Goal: Task Accomplishment & Management: Use online tool/utility

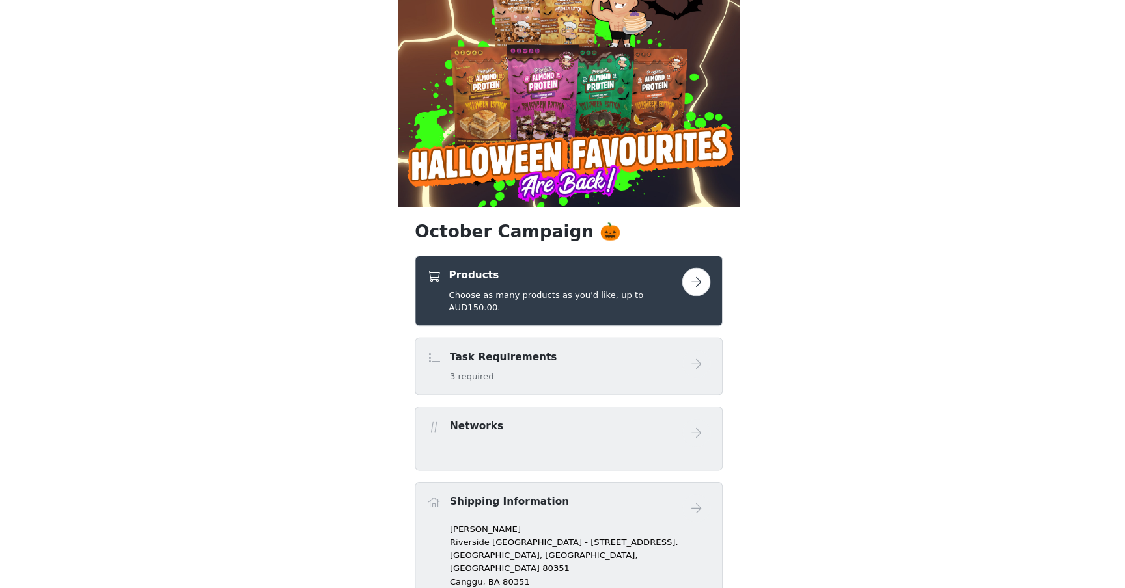
scroll to position [34, 0]
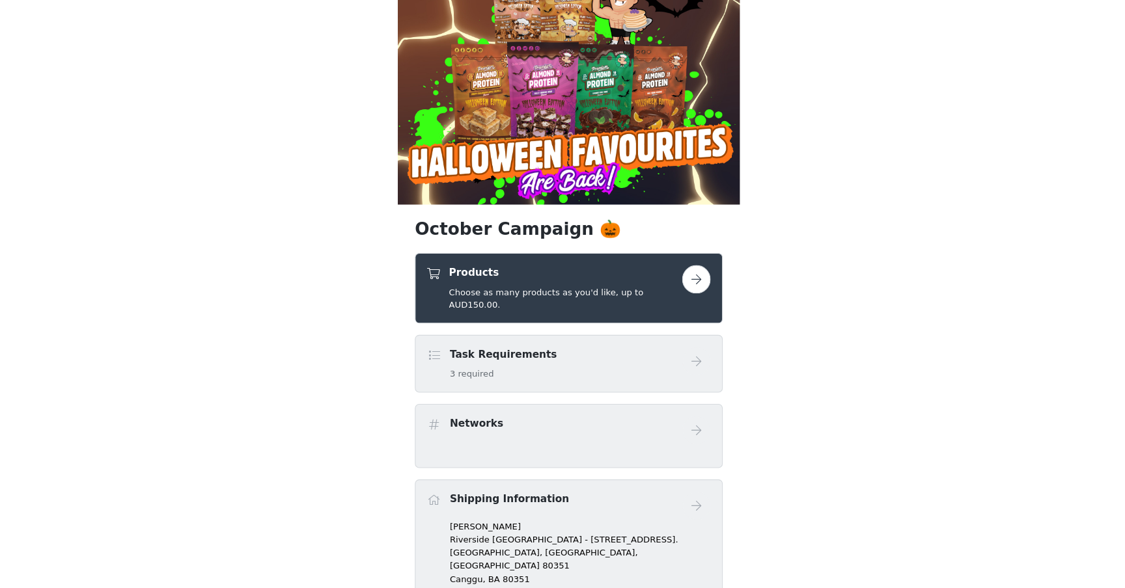
click at [506, 309] on div "Products Choose as many products as you'd like, up to AUD150.00." at bounding box center [559, 314] width 213 height 42
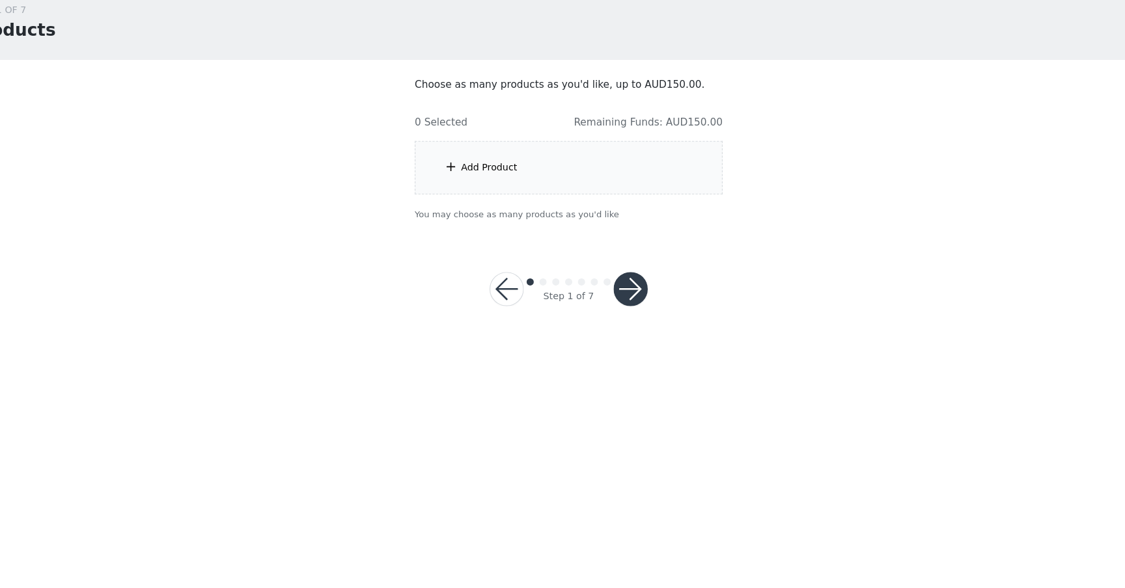
click at [618, 210] on div "Add Product" at bounding box center [562, 204] width 281 height 49
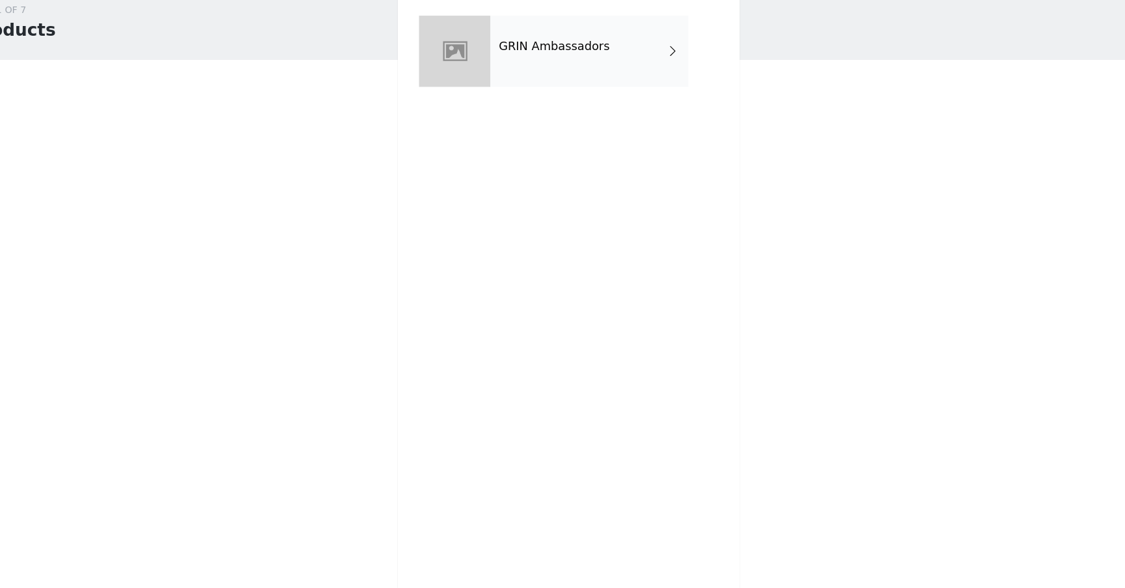
click at [607, 81] on div "GRIN Ambassadors" at bounding box center [581, 97] width 181 height 65
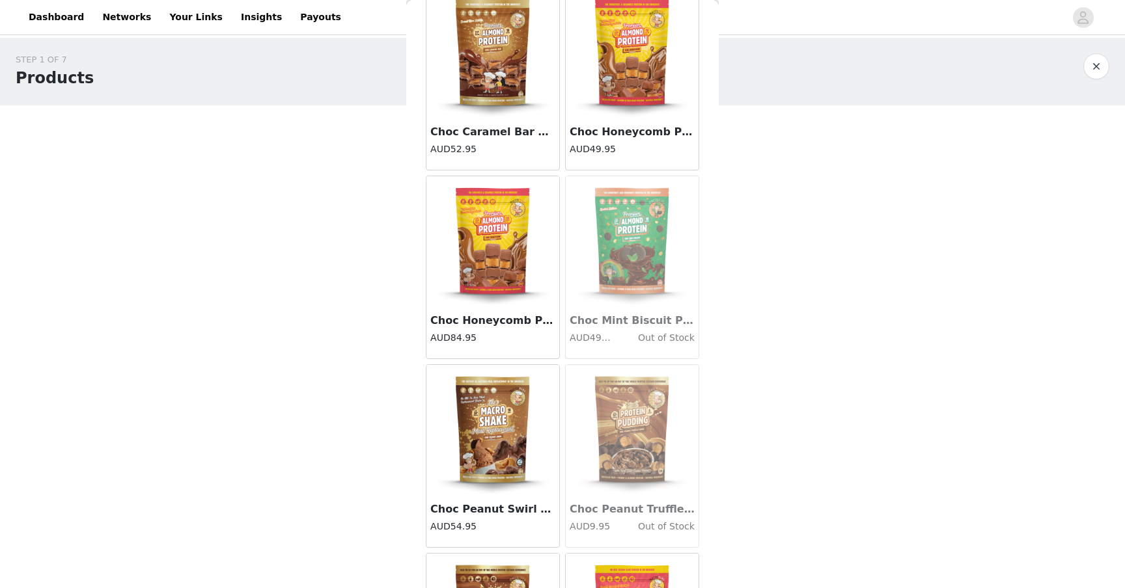
scroll to position [1403, 0]
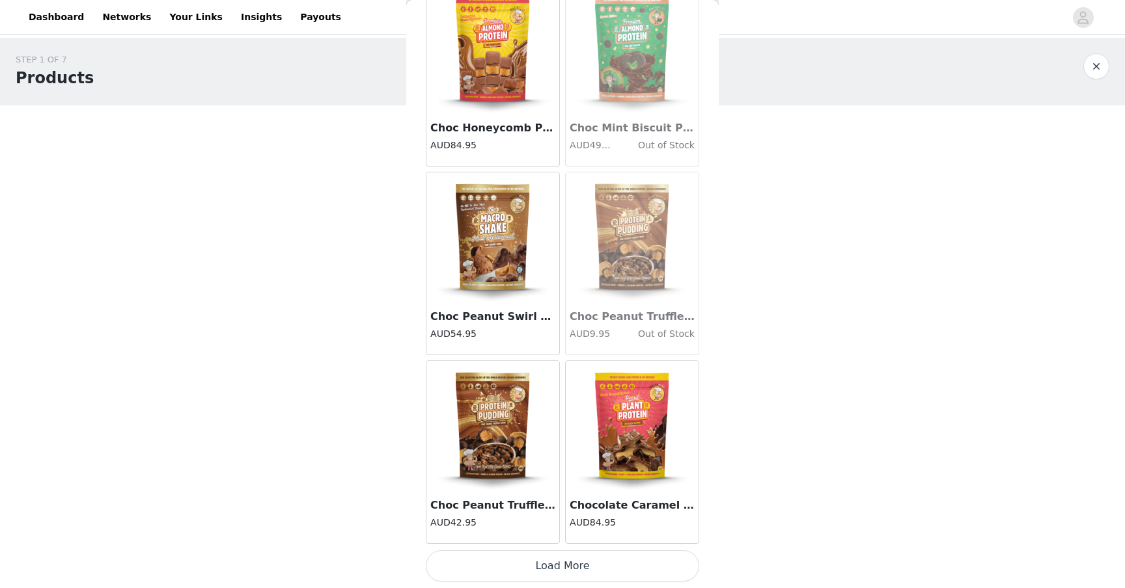
click at [523, 564] on button "Load More" at bounding box center [562, 566] width 273 height 31
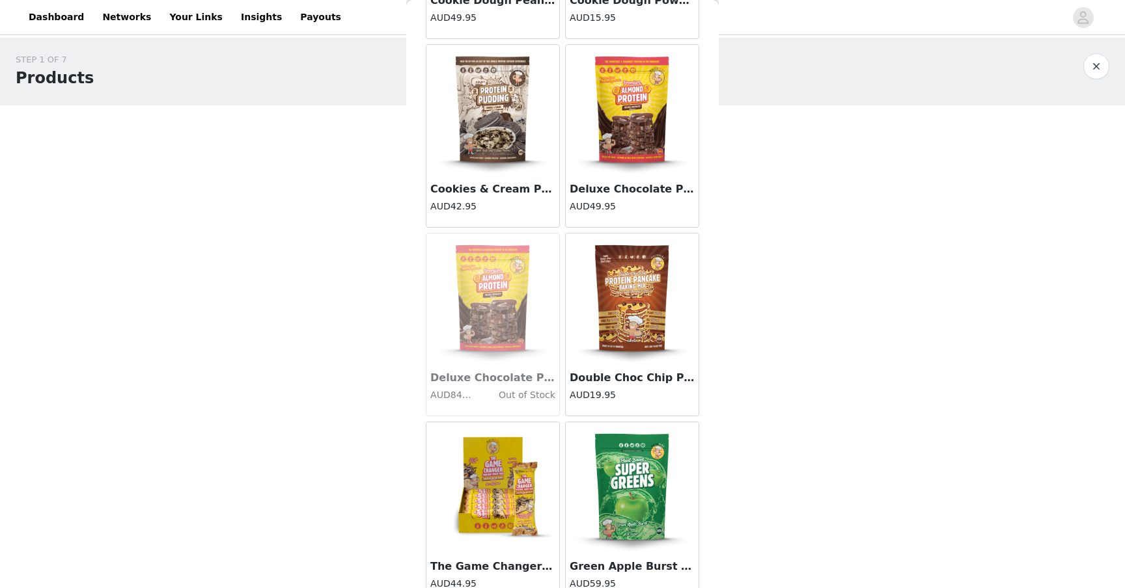
scroll to position [3291, 0]
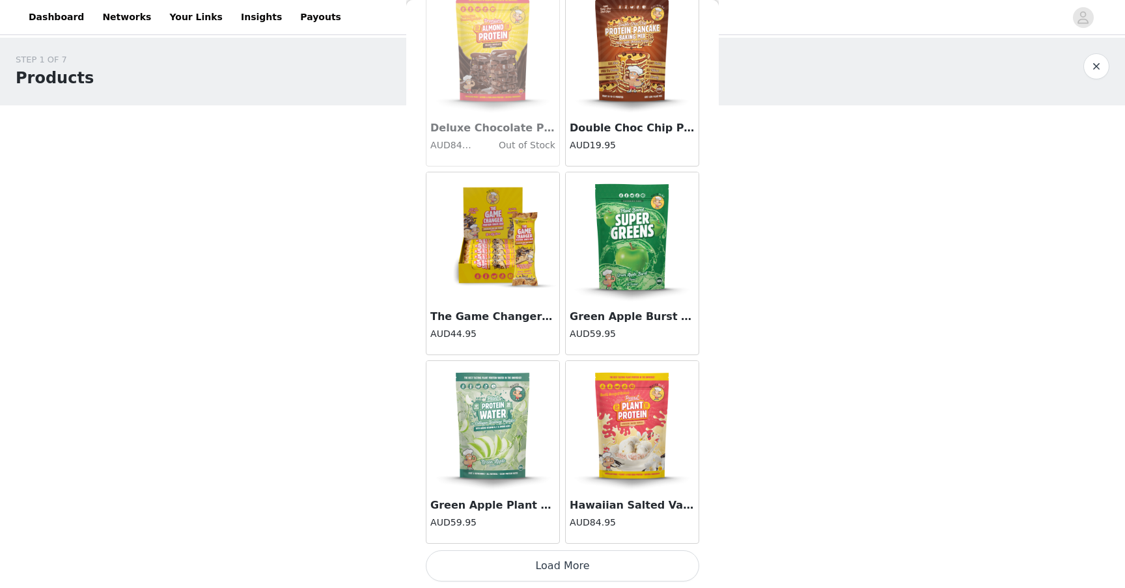
click at [563, 570] on button "Load More" at bounding box center [562, 566] width 273 height 31
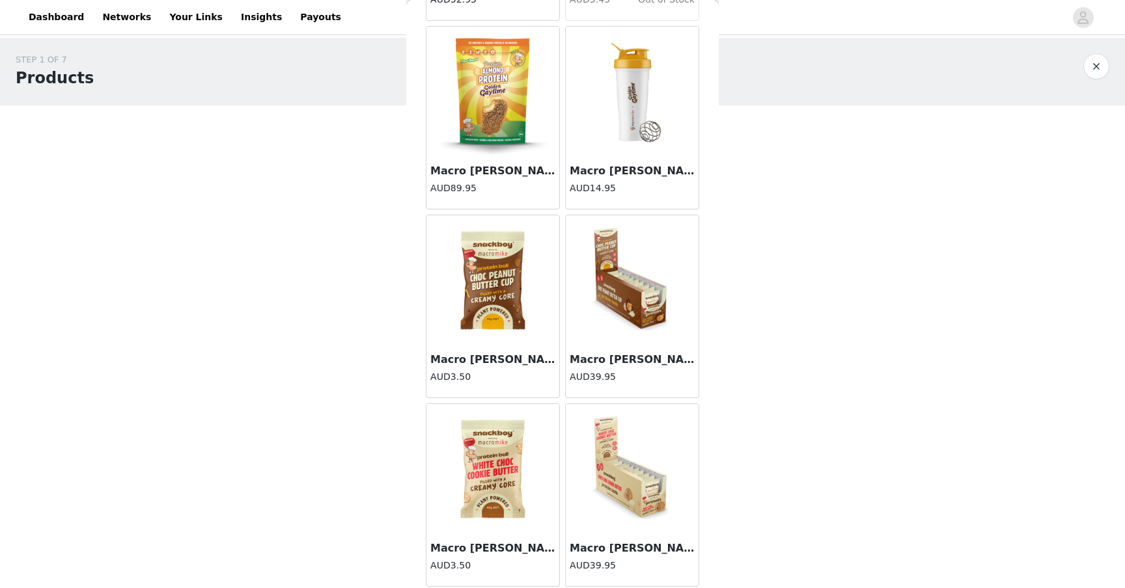
scroll to position [5178, 0]
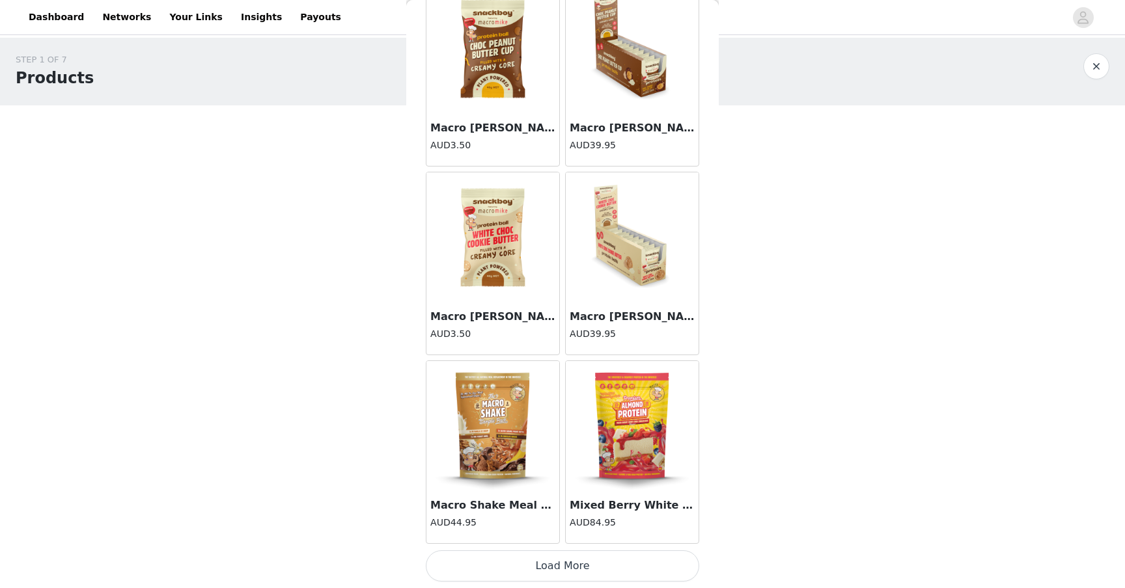
click at [562, 573] on button "Load More" at bounding box center [562, 566] width 273 height 31
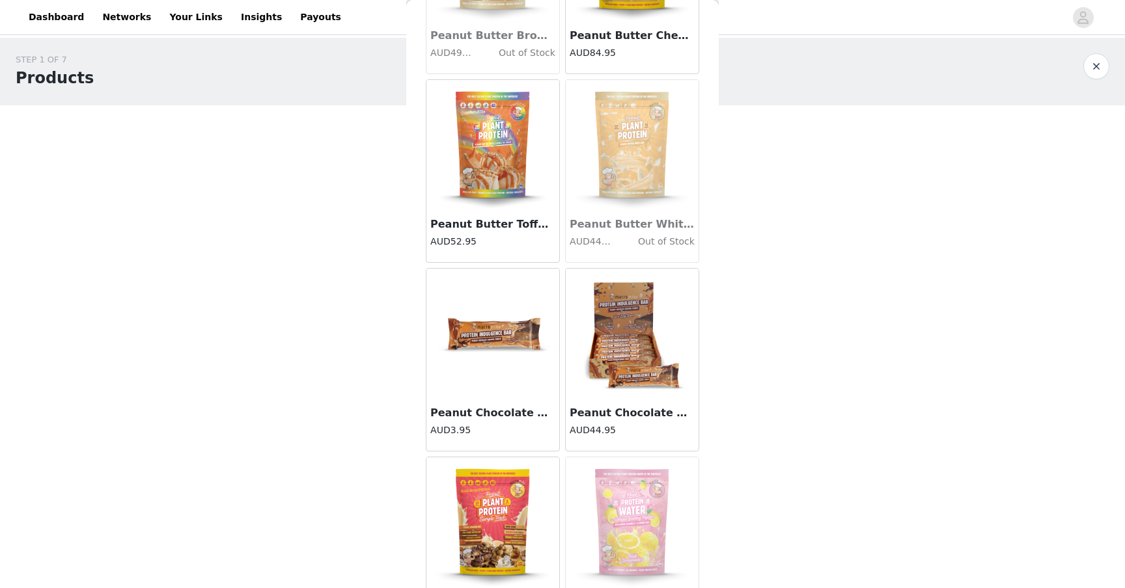
scroll to position [7066, 0]
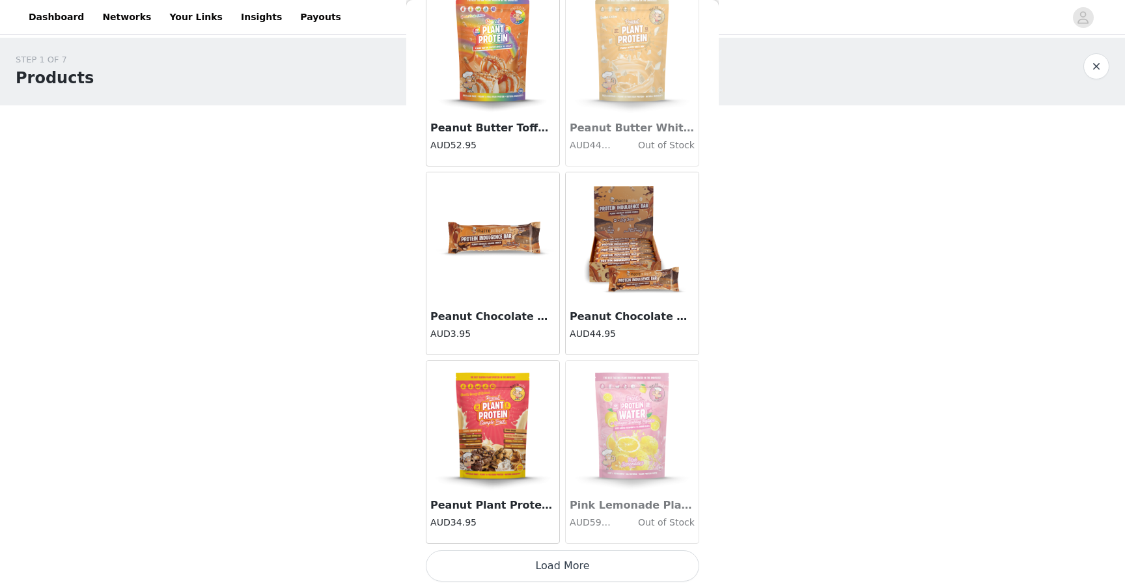
click at [562, 566] on button "Load More" at bounding box center [562, 566] width 273 height 31
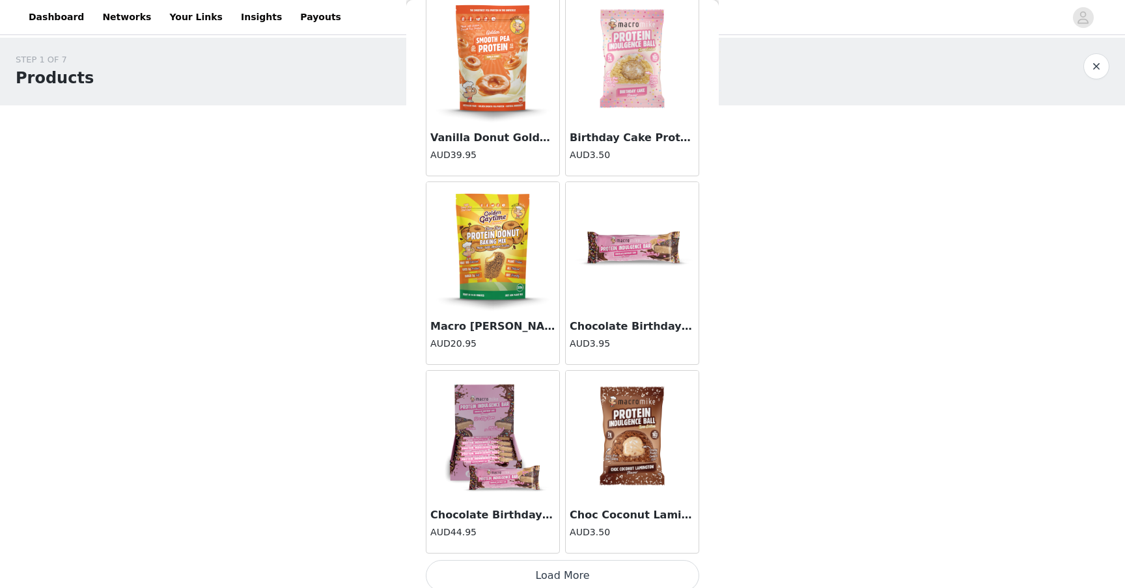
scroll to position [8954, 0]
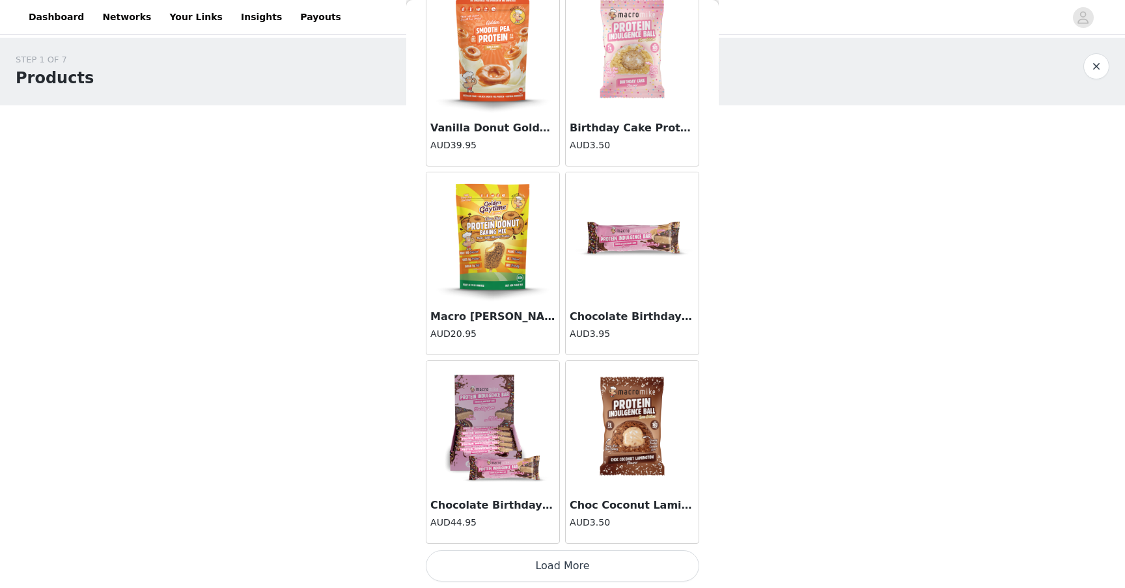
click at [565, 562] on button "Load More" at bounding box center [562, 566] width 273 height 31
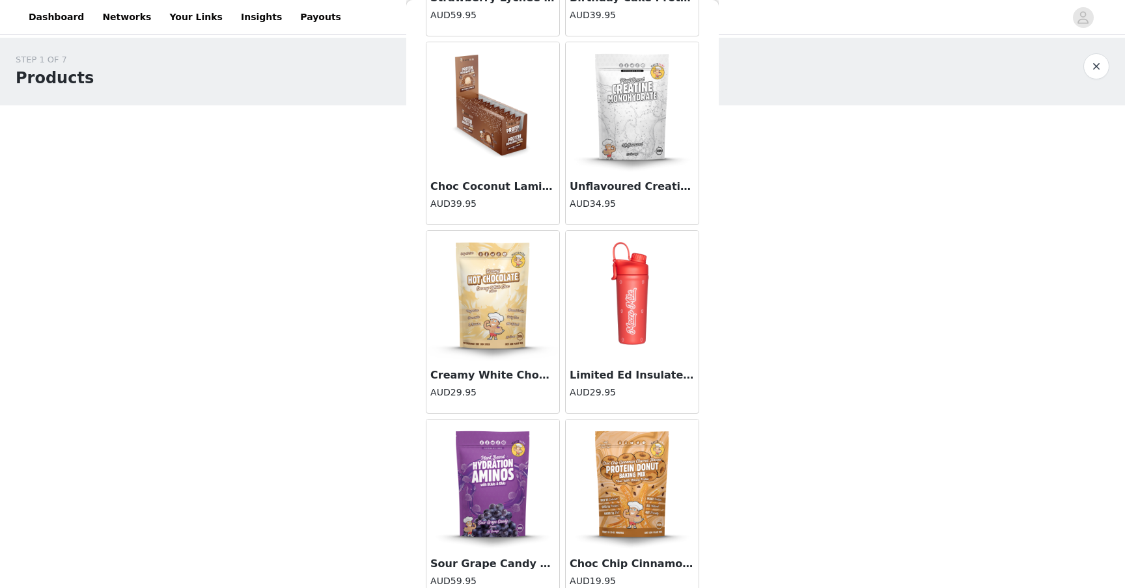
scroll to position [10841, 0]
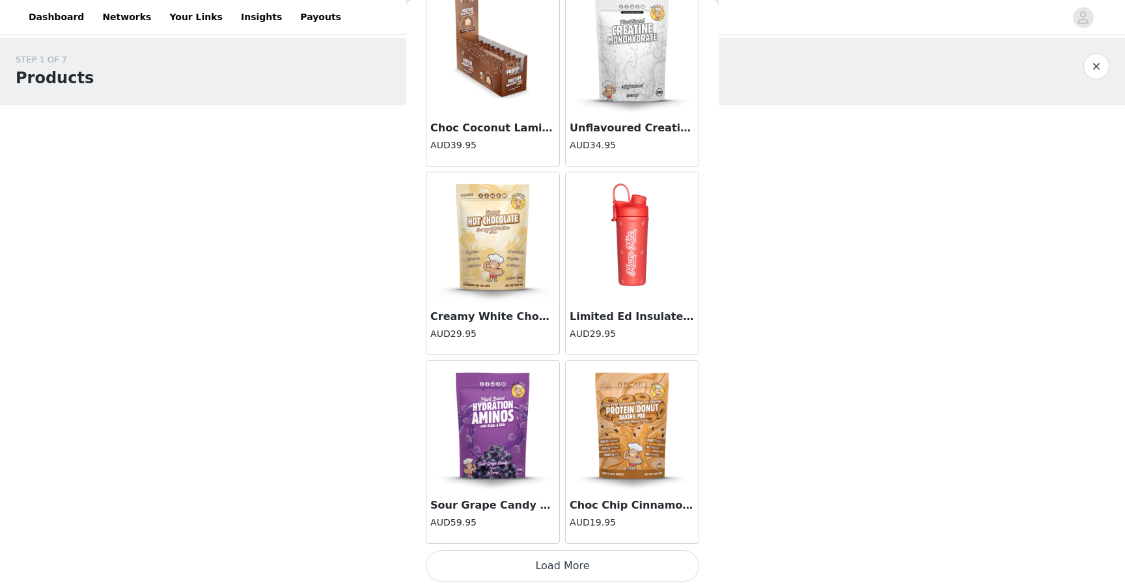
click at [566, 572] on button "Load More" at bounding box center [562, 566] width 273 height 31
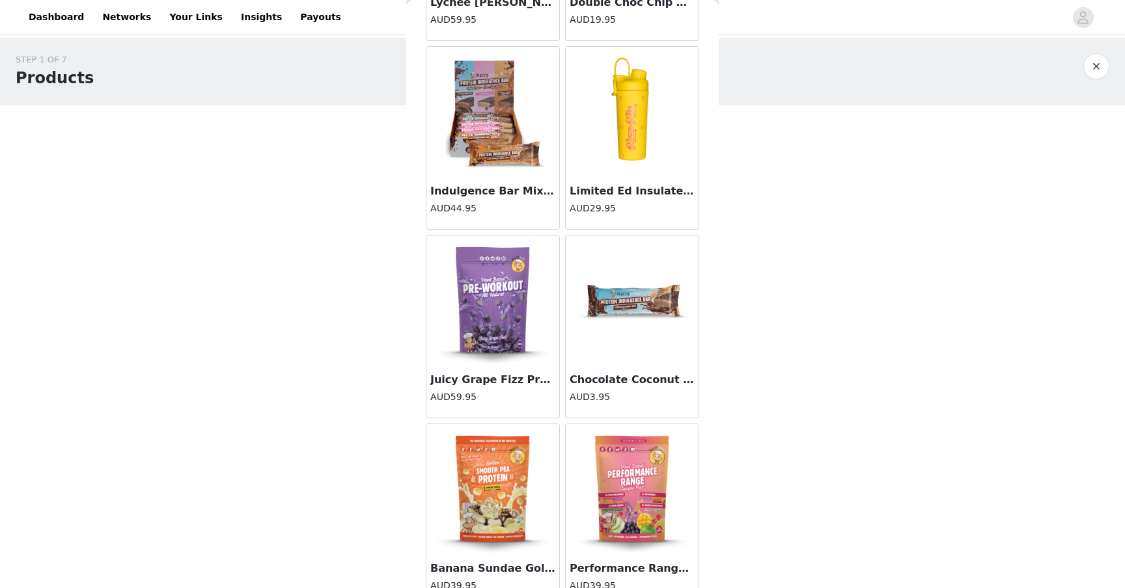
scroll to position [11909, 0]
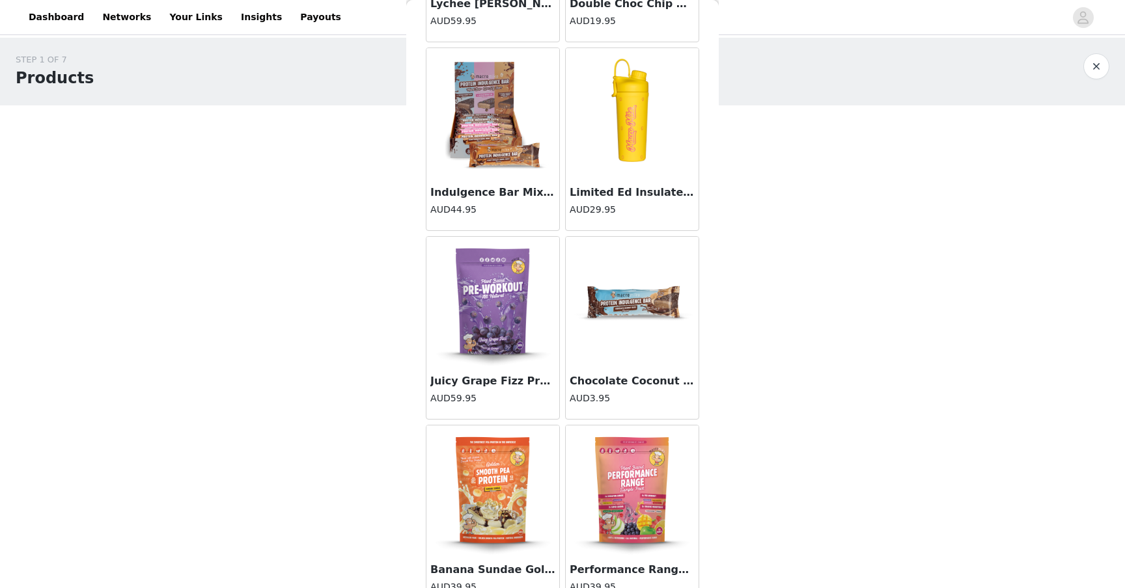
click at [498, 287] on img at bounding box center [493, 302] width 130 height 130
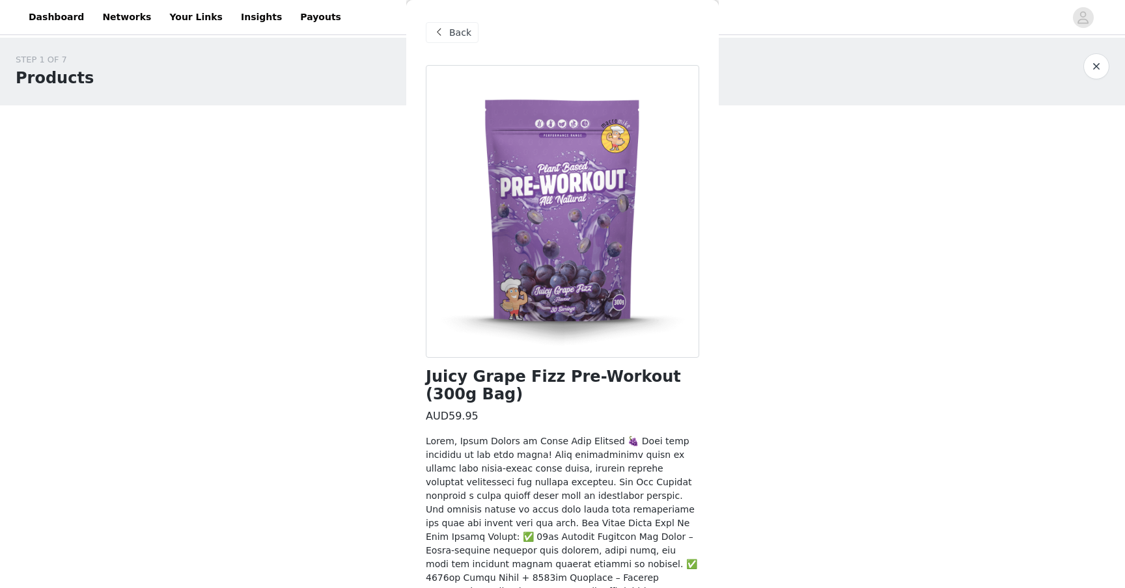
scroll to position [229, 0]
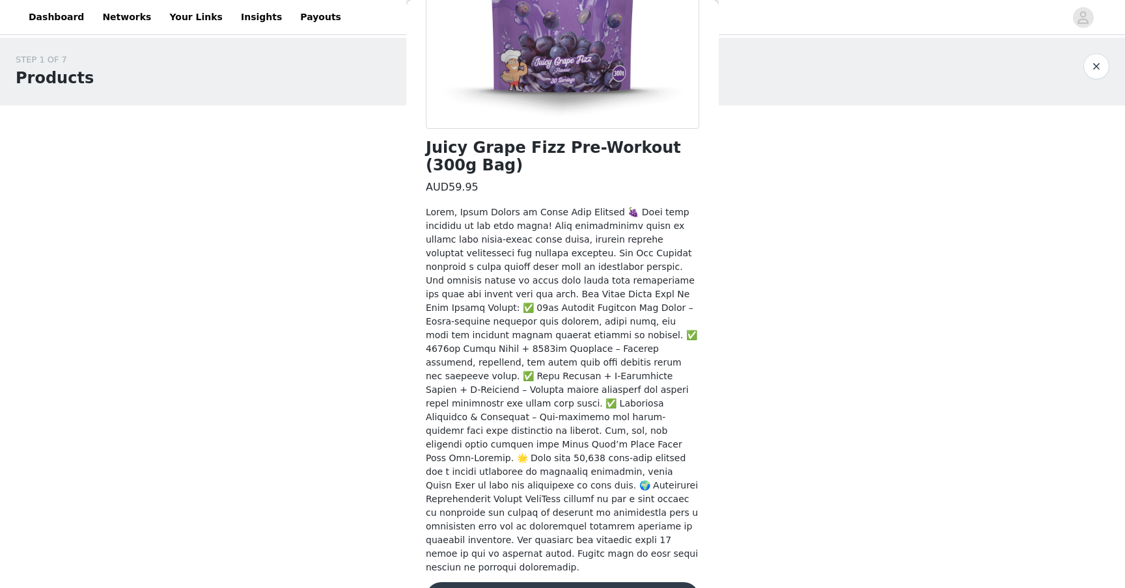
click at [532, 583] on button "Add Product" at bounding box center [562, 598] width 273 height 31
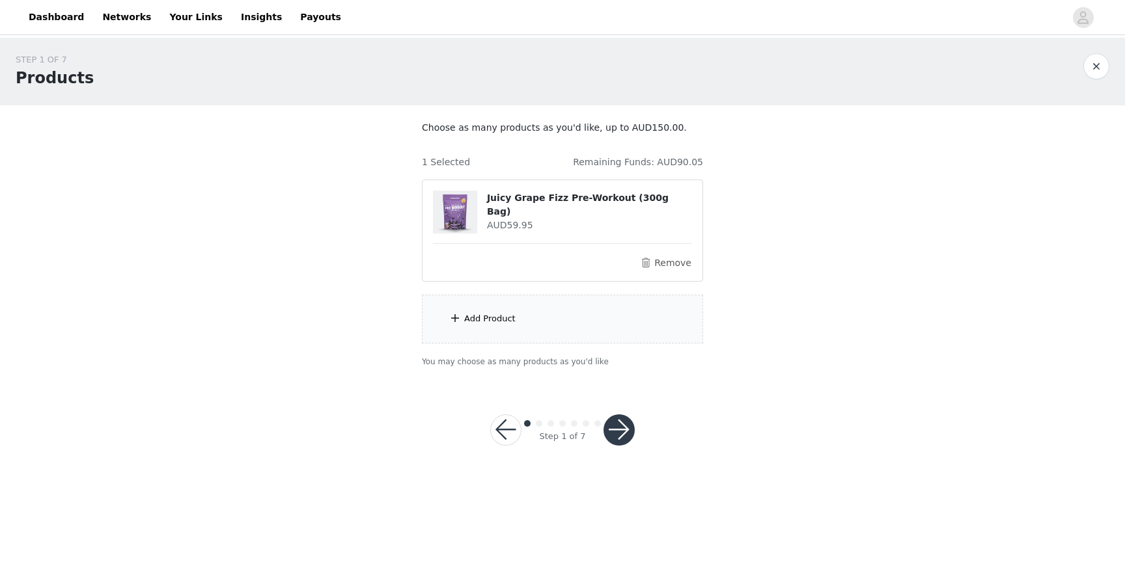
click at [486, 323] on div "Add Product" at bounding box center [489, 318] width 51 height 13
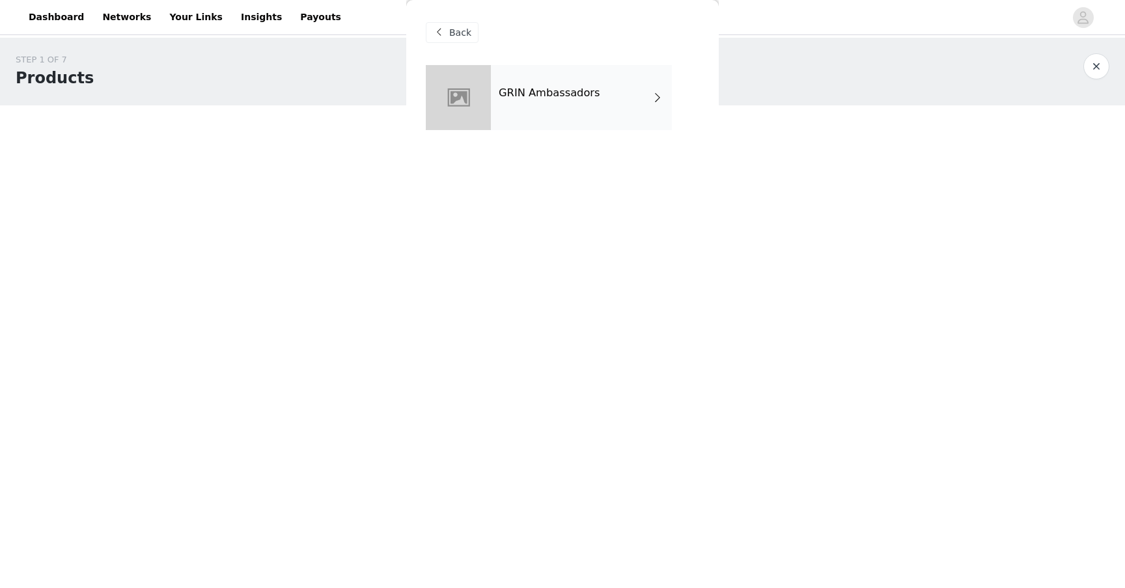
click at [553, 80] on div "GRIN Ambassadors" at bounding box center [581, 97] width 181 height 65
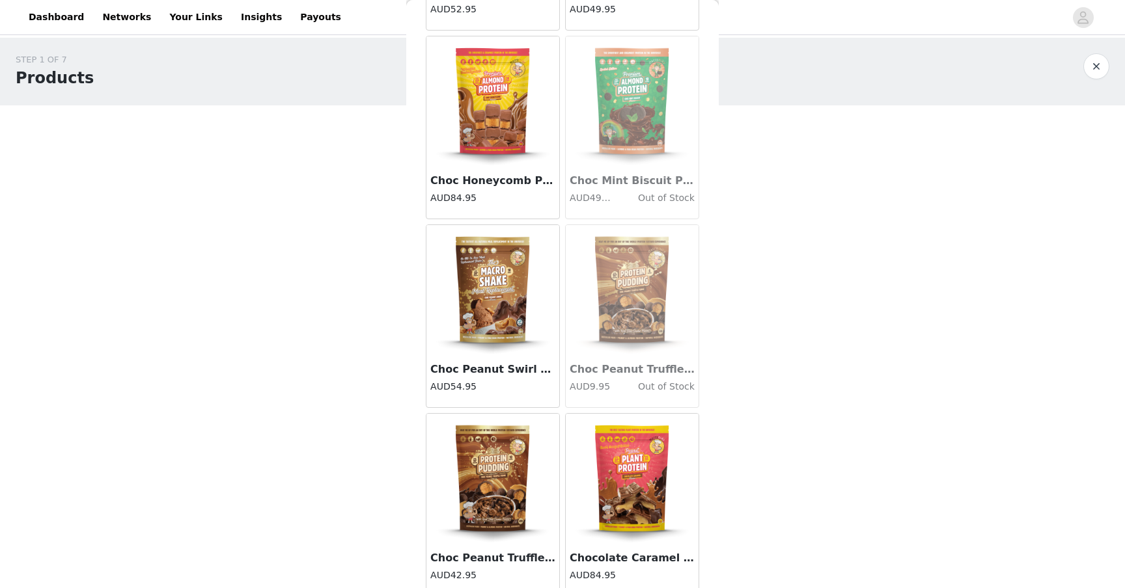
scroll to position [1403, 0]
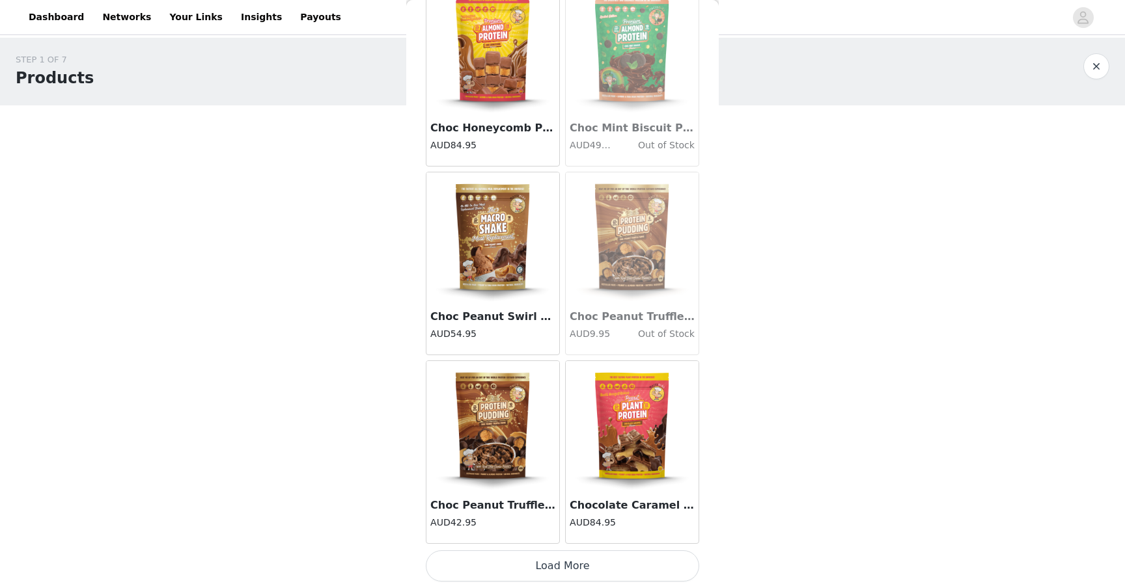
click at [512, 564] on button "Load More" at bounding box center [562, 566] width 273 height 31
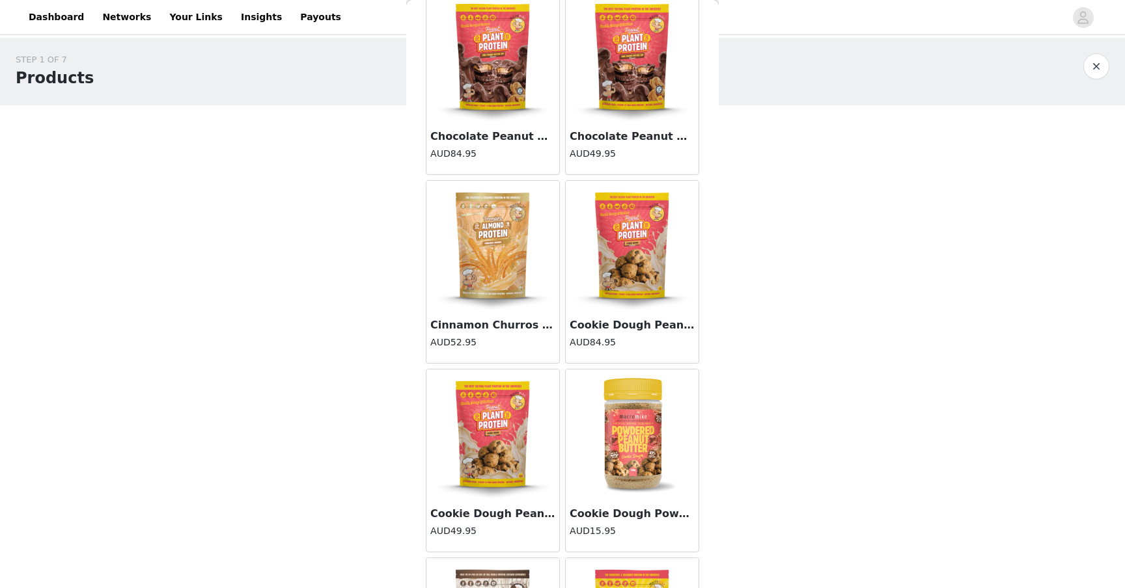
scroll to position [3291, 0]
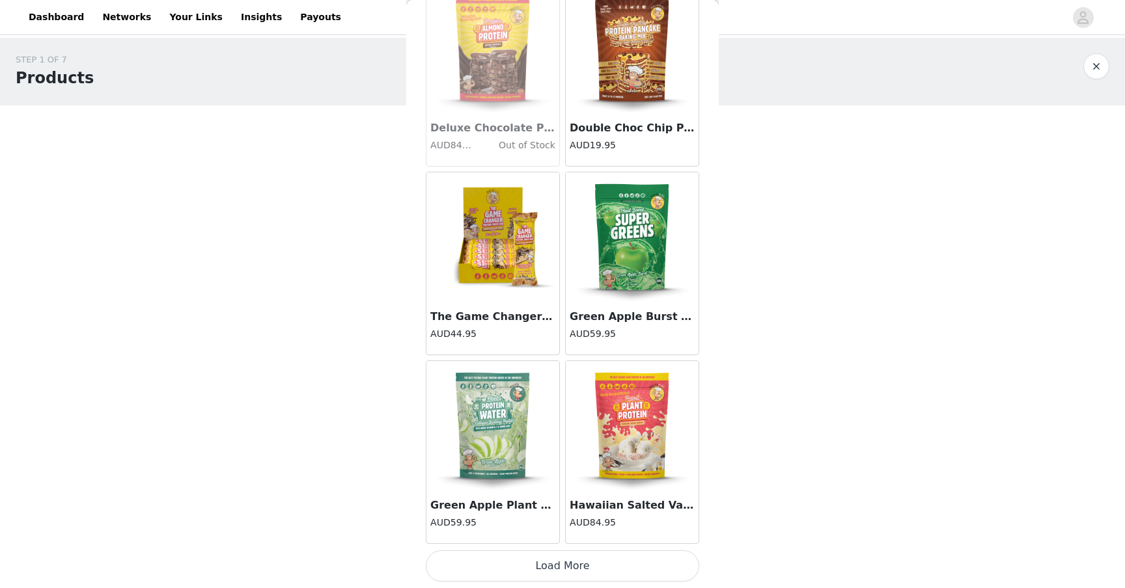
click at [512, 573] on button "Load More" at bounding box center [562, 566] width 273 height 31
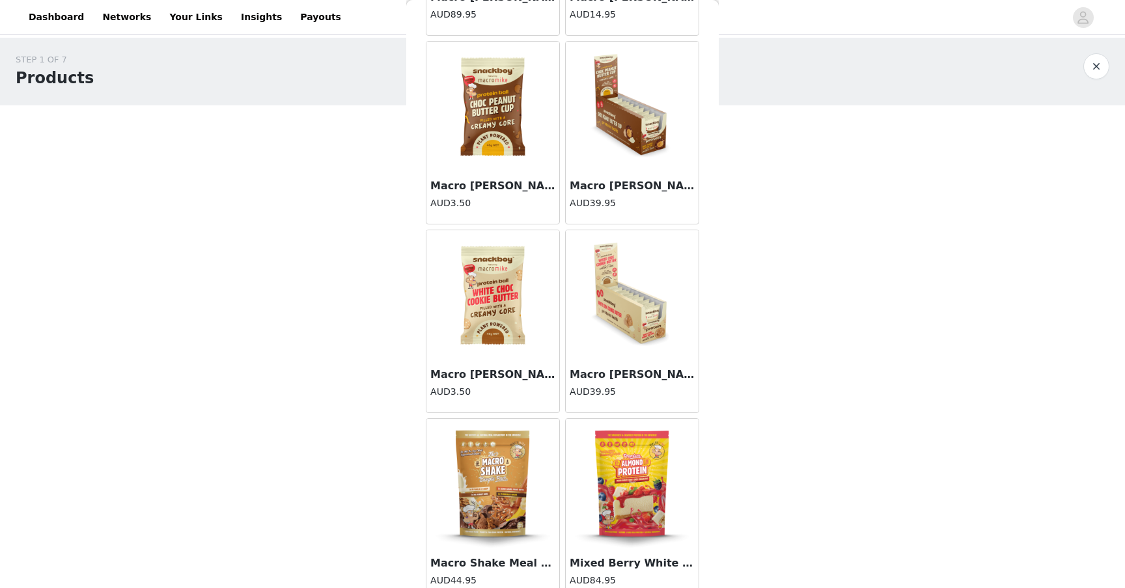
scroll to position [5178, 0]
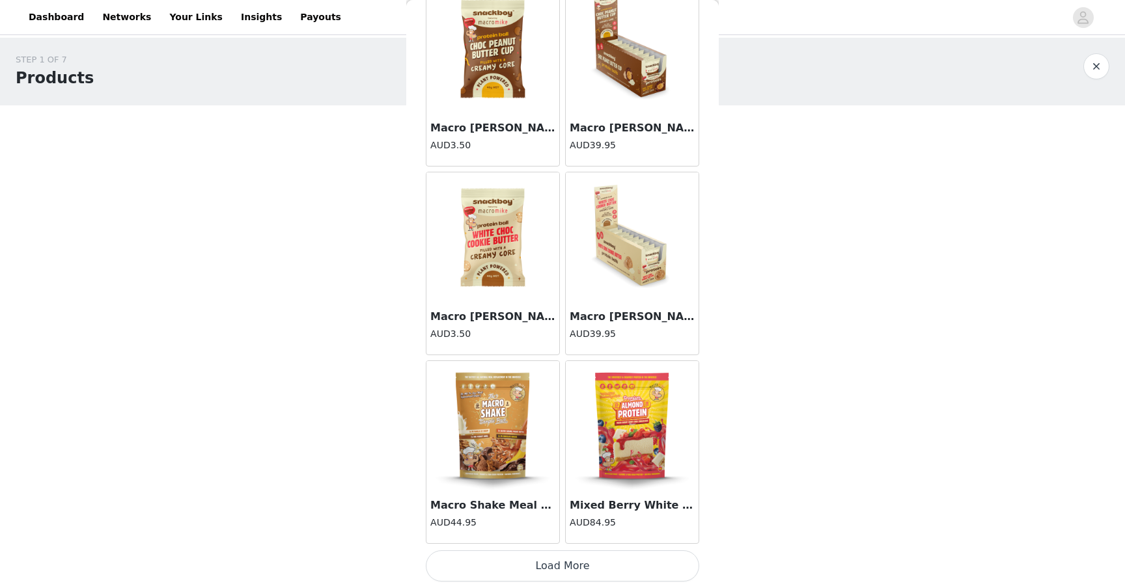
click at [513, 570] on button "Load More" at bounding box center [562, 566] width 273 height 31
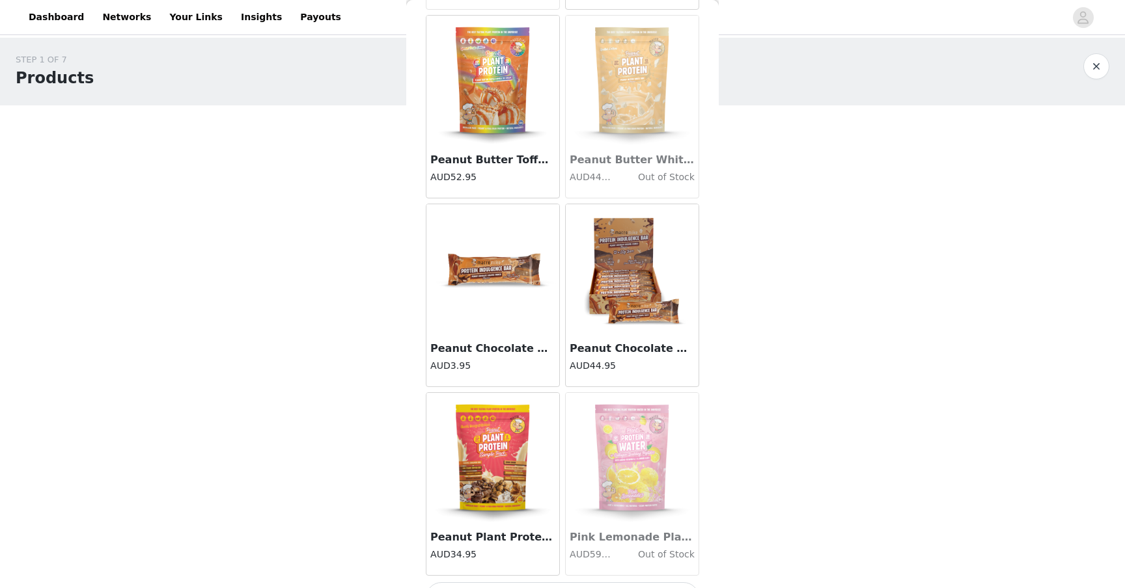
scroll to position [7066, 0]
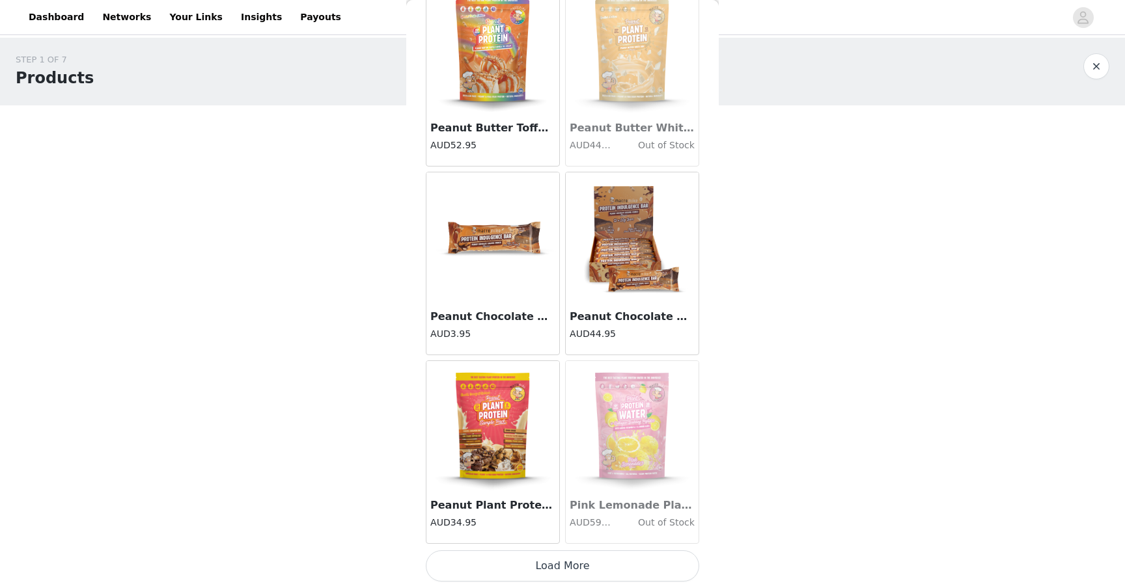
click at [527, 581] on button "Load More" at bounding box center [562, 566] width 273 height 31
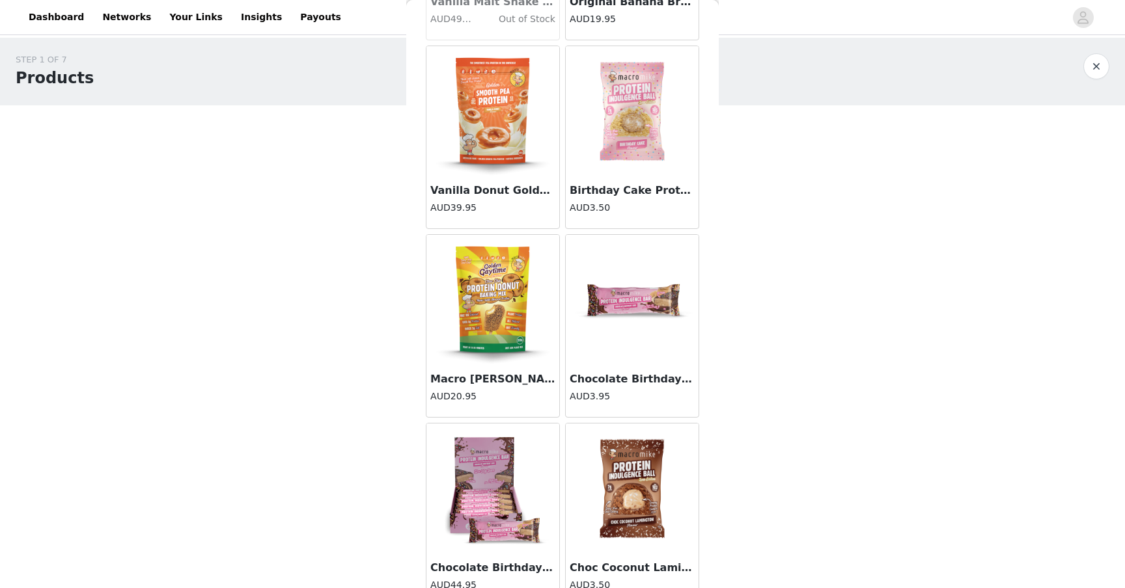
scroll to position [8954, 0]
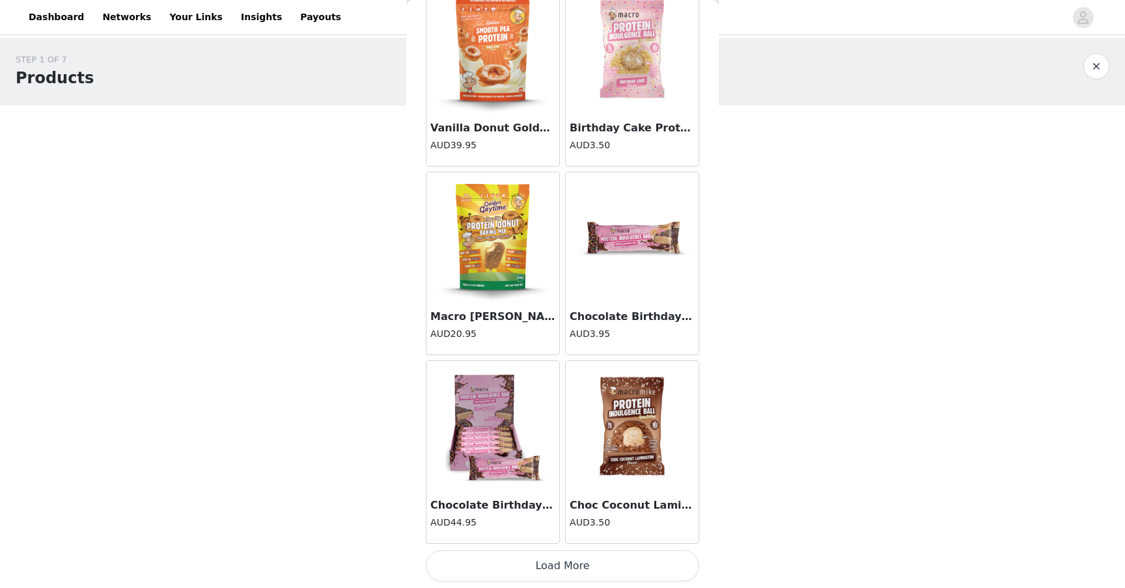
click at [526, 557] on button "Load More" at bounding box center [562, 566] width 273 height 31
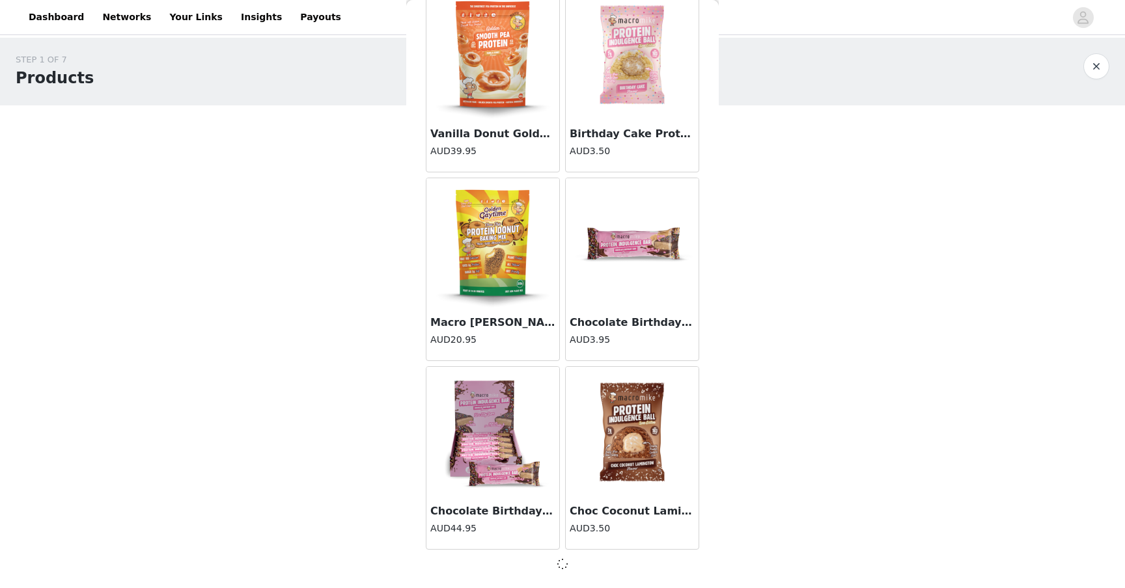
click at [529, 573] on div "Back Almond Protein Sample Pack - 8 x 40g Sachets AUD44.95 Apple and Mango Plan…" at bounding box center [562, 294] width 312 height 588
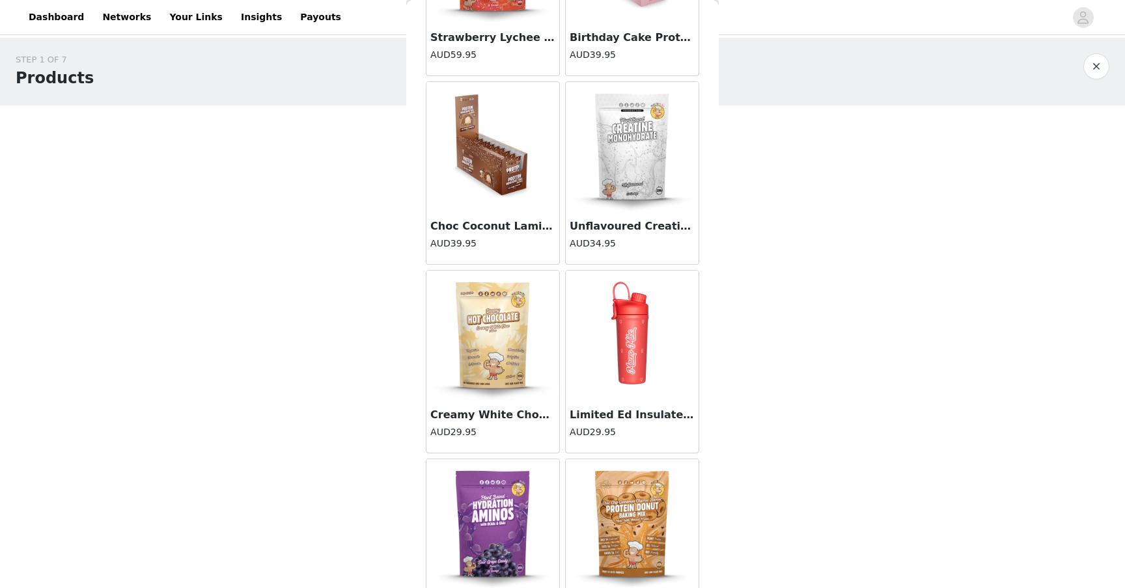
scroll to position [10841, 0]
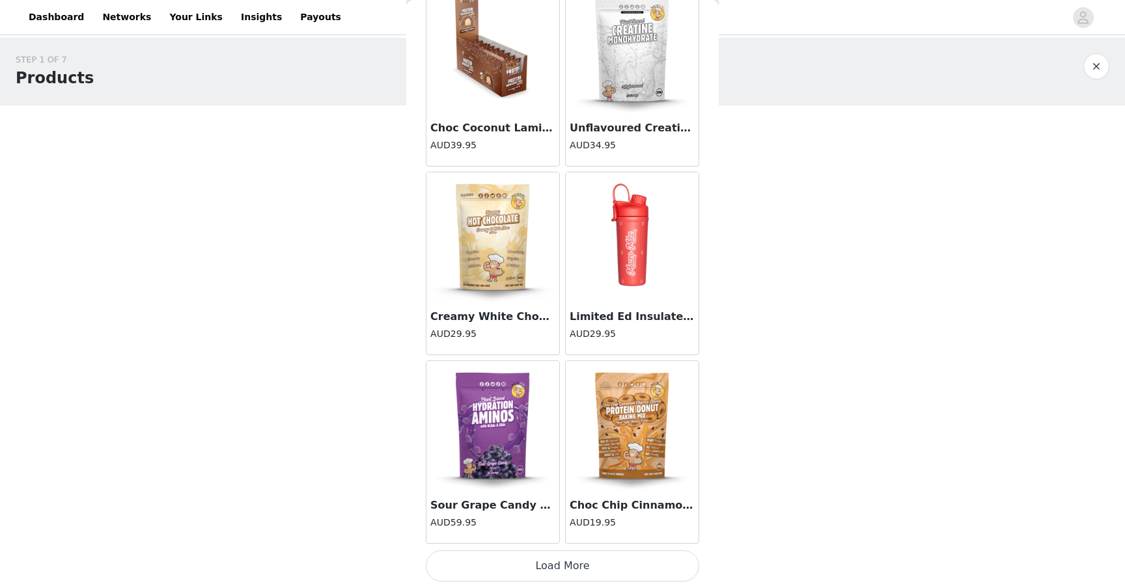
click at [538, 568] on button "Load More" at bounding box center [562, 566] width 273 height 31
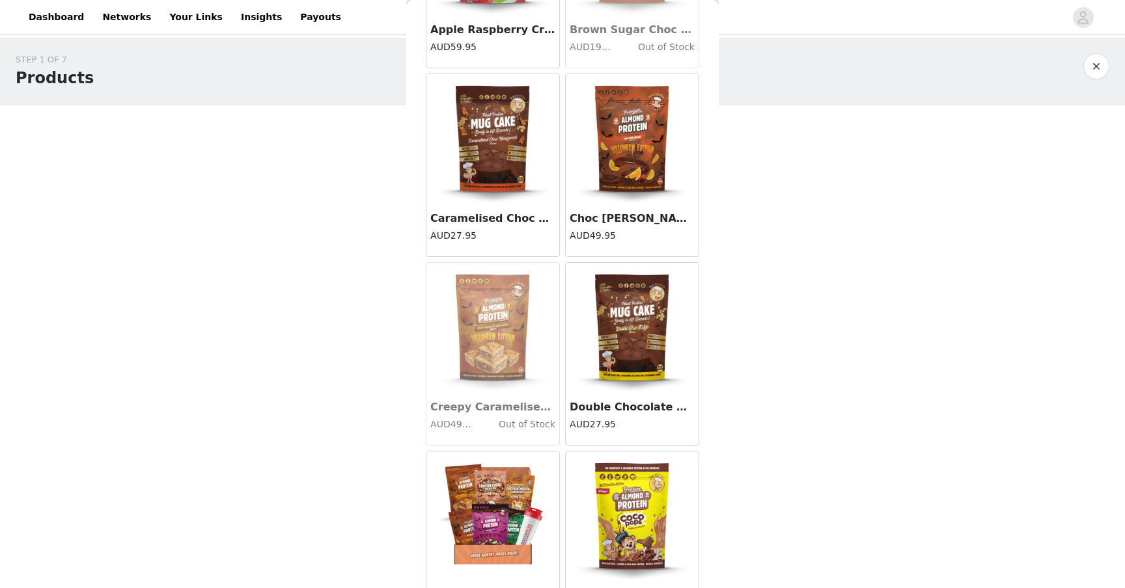
scroll to position [12729, 0]
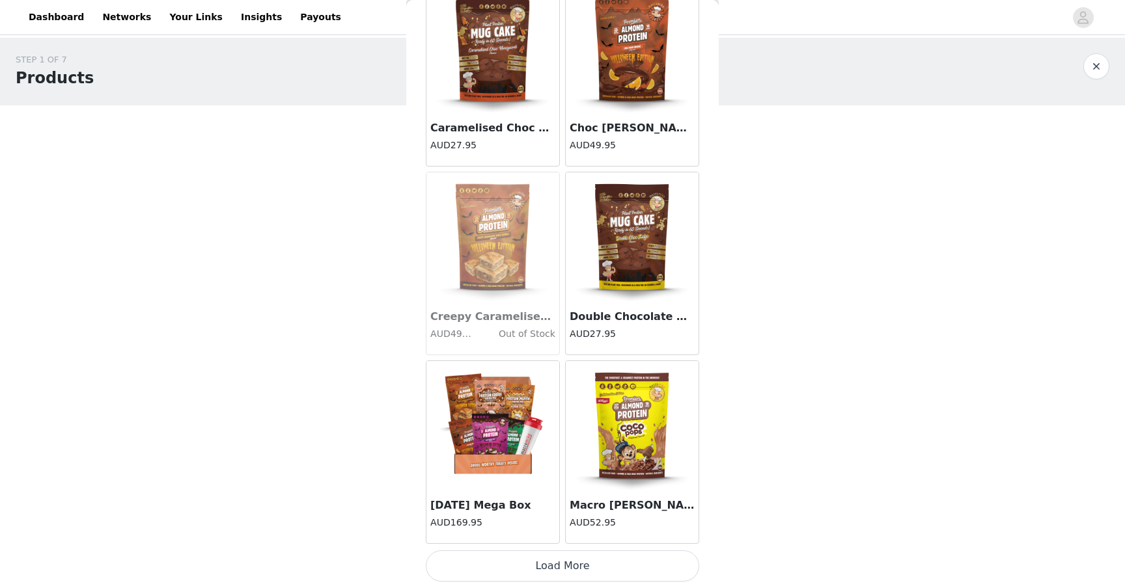
click at [549, 568] on button "Load More" at bounding box center [562, 566] width 273 height 31
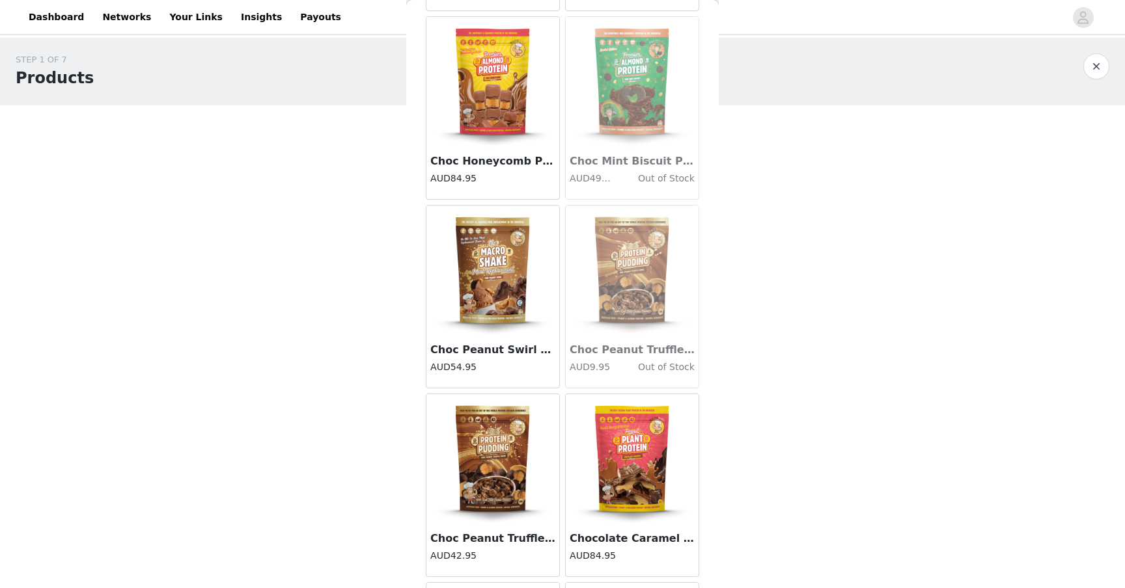
scroll to position [1375, 0]
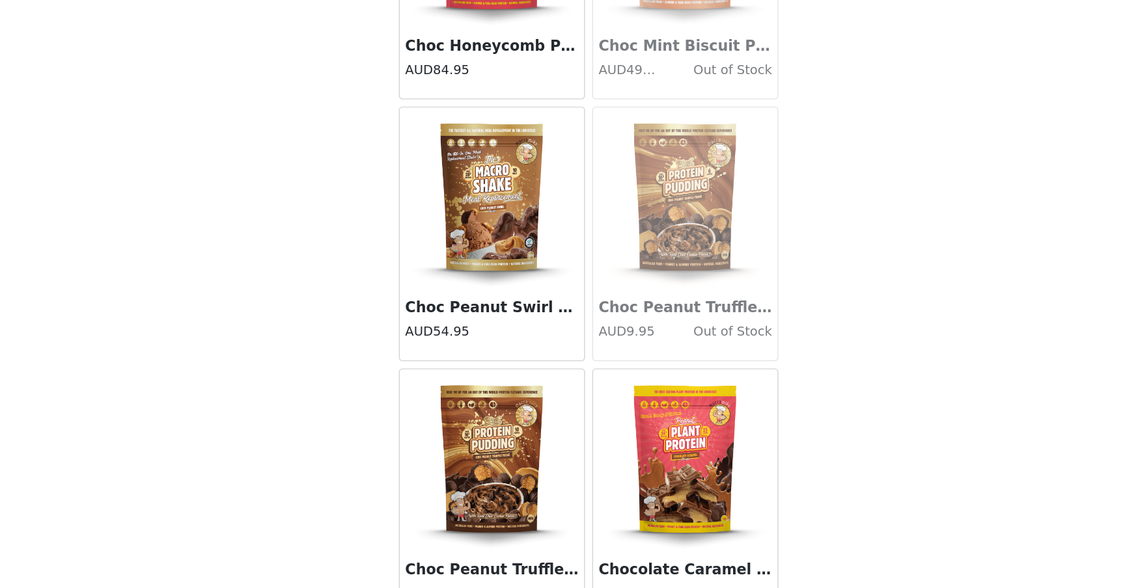
click at [499, 430] on img at bounding box center [493, 455] width 130 height 130
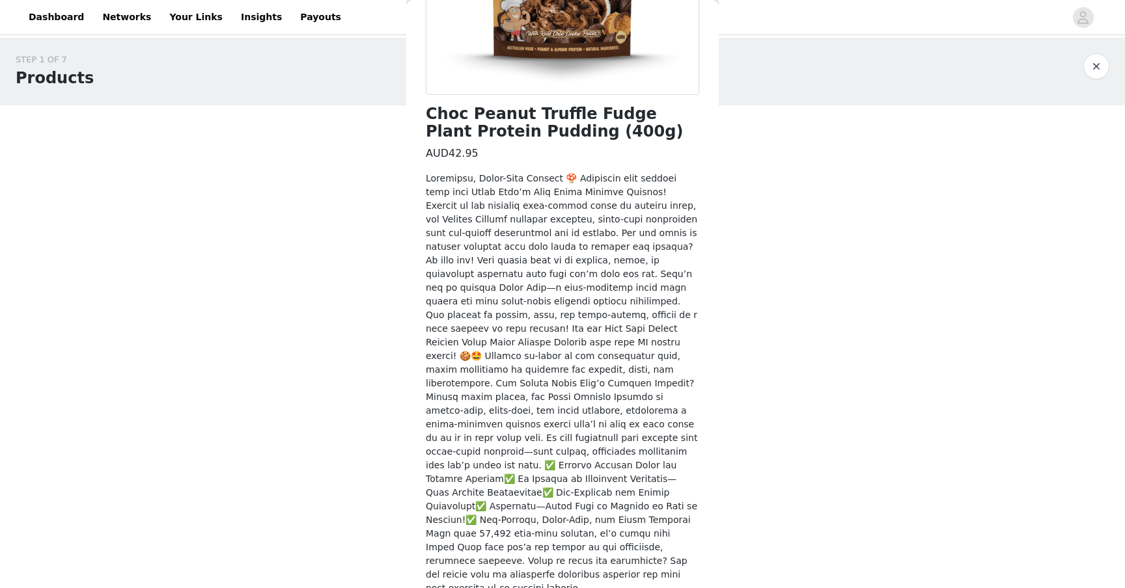
scroll to position [284, 0]
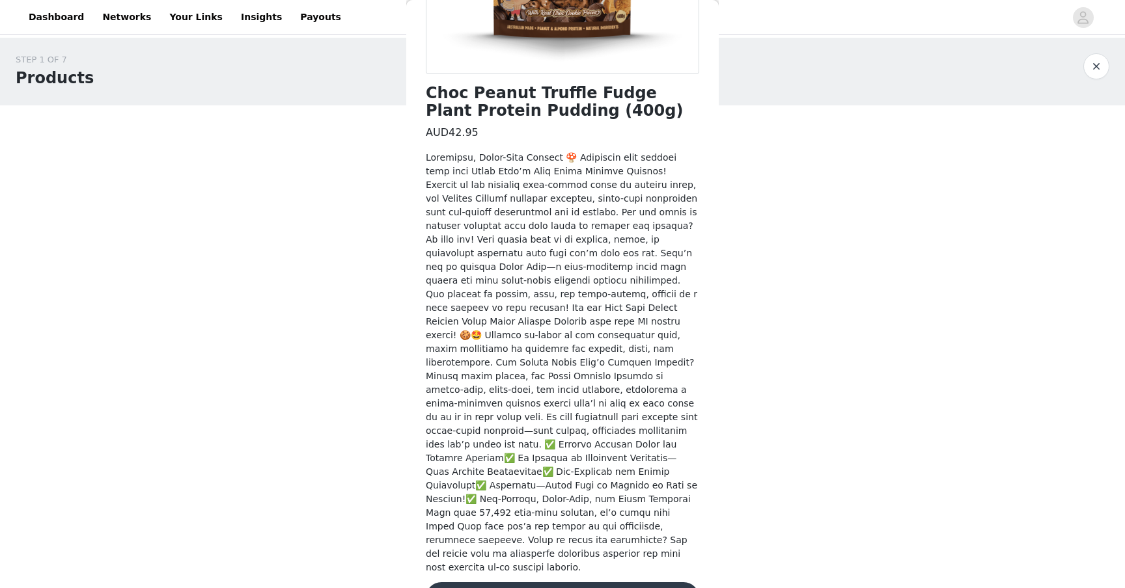
click at [492, 583] on button "Add Product" at bounding box center [562, 598] width 273 height 31
